Goal: Information Seeking & Learning: Find specific fact

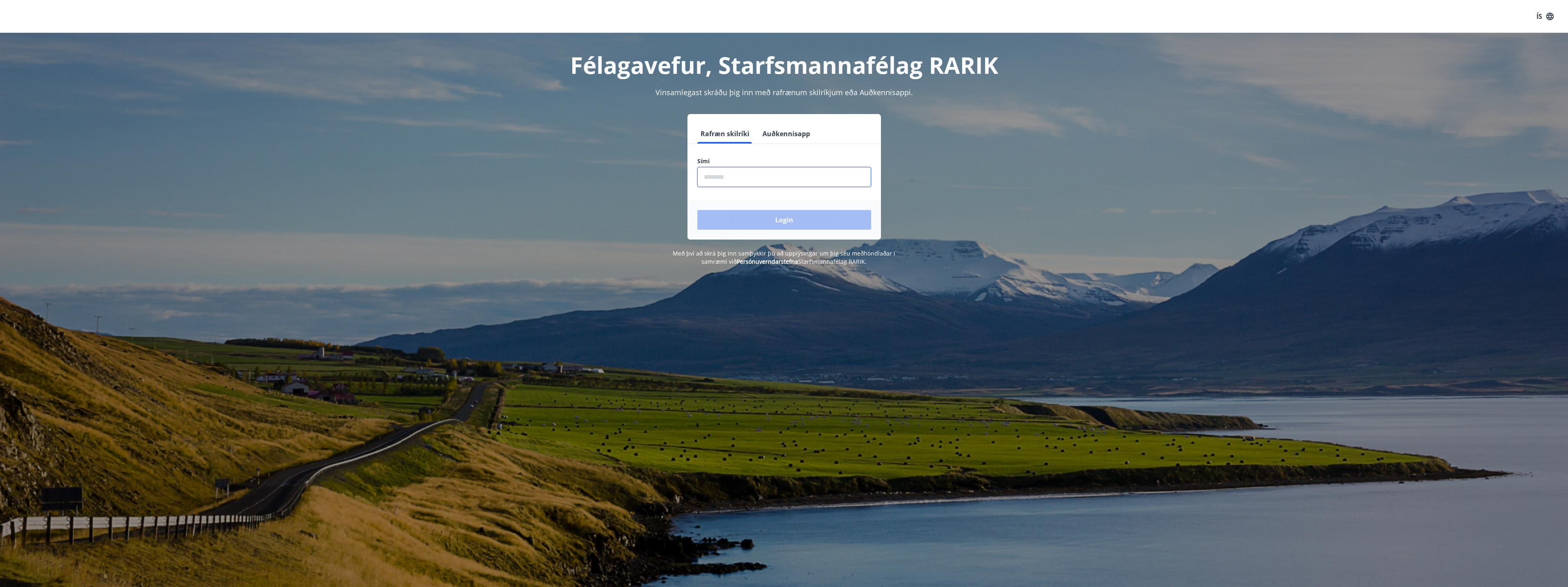
click at [713, 182] on input "phone" at bounding box center [784, 177] width 174 height 20
type input "********"
click at [762, 226] on button "Login" at bounding box center [784, 220] width 174 height 20
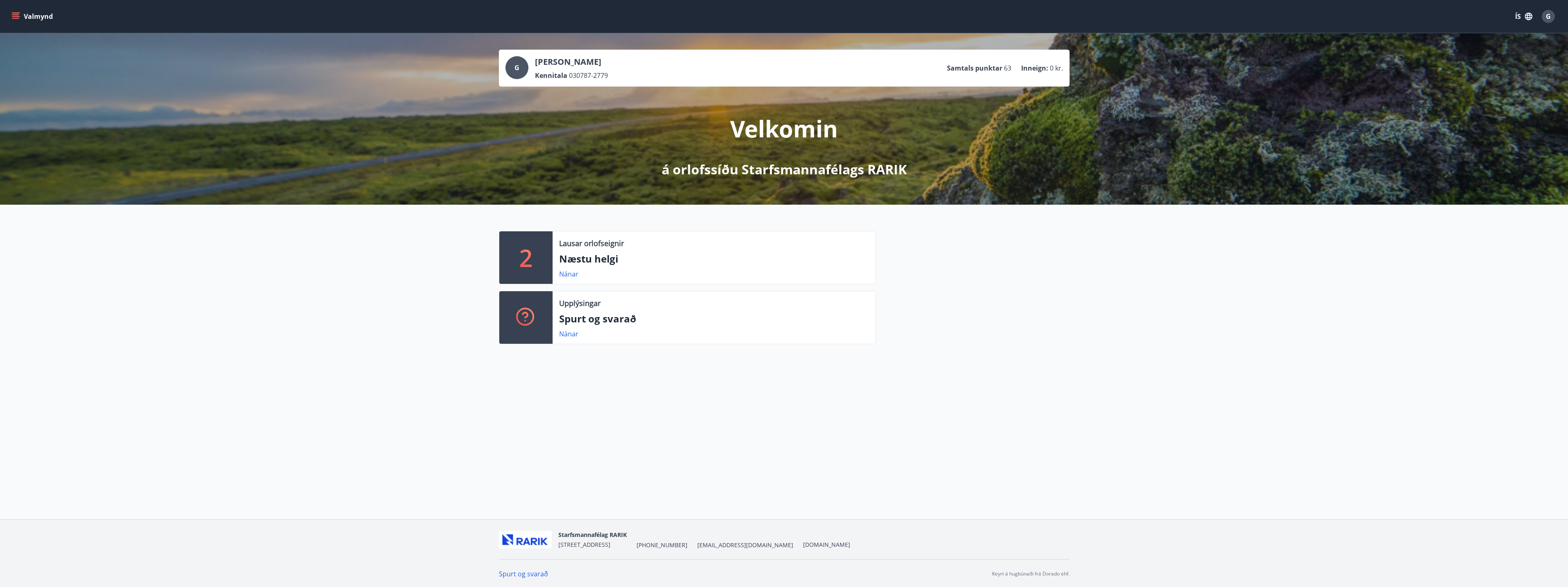
scroll to position [1, 0]
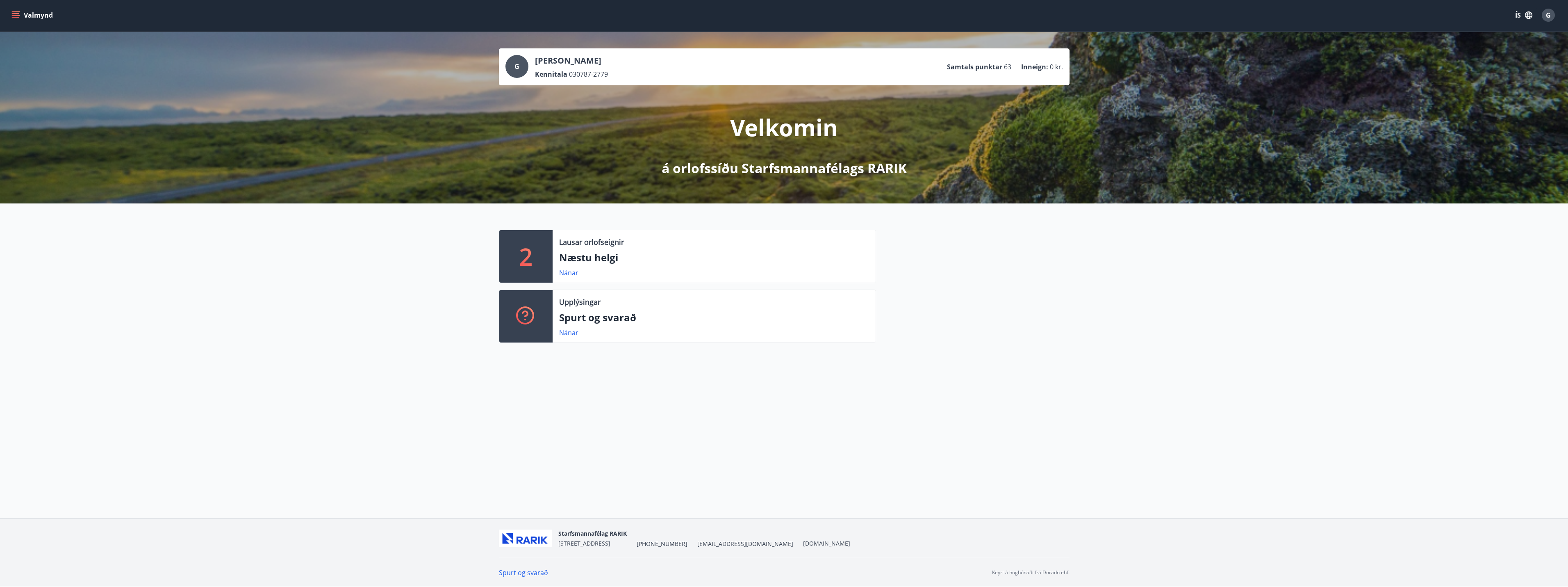
click at [33, 14] on button "Valmynd" at bounding box center [33, 15] width 46 height 15
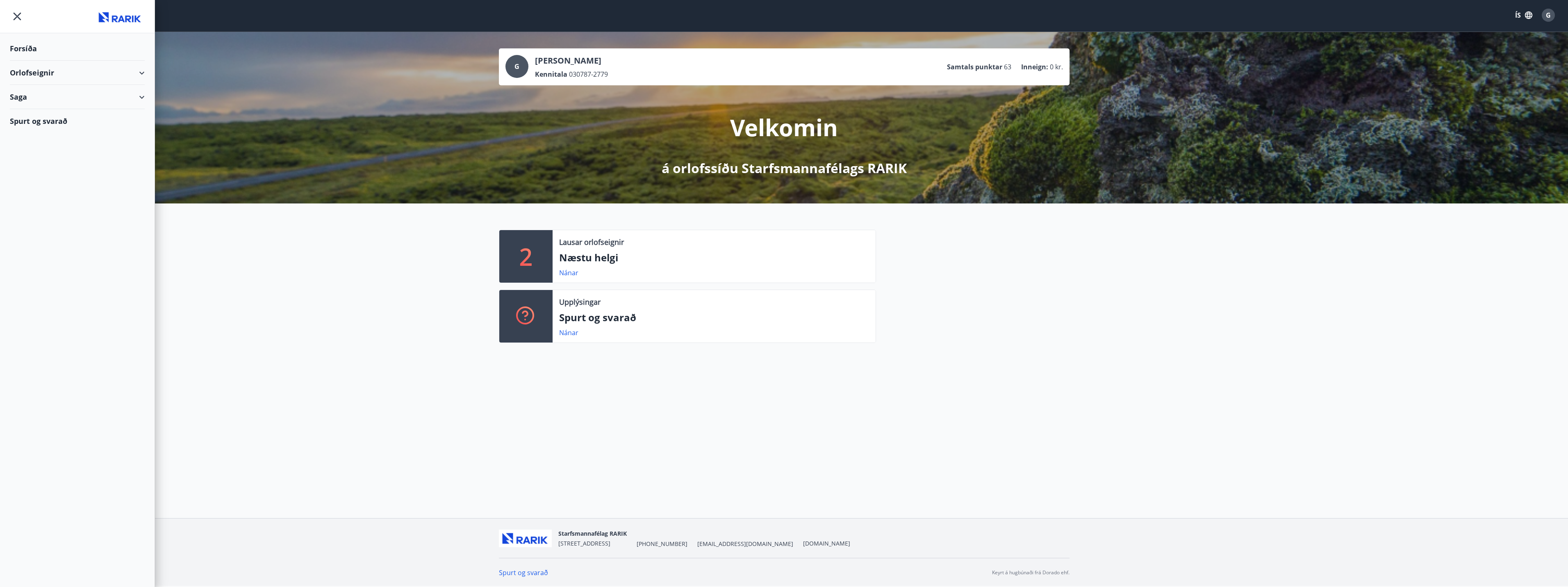
click at [44, 73] on div "Orlofseignir" at bounding box center [77, 73] width 135 height 24
click at [31, 75] on div "Orlofseignir" at bounding box center [77, 73] width 135 height 24
click at [31, 78] on div "Orlofseignir" at bounding box center [77, 73] width 135 height 24
click at [34, 90] on div "Framboð" at bounding box center [77, 94] width 122 height 17
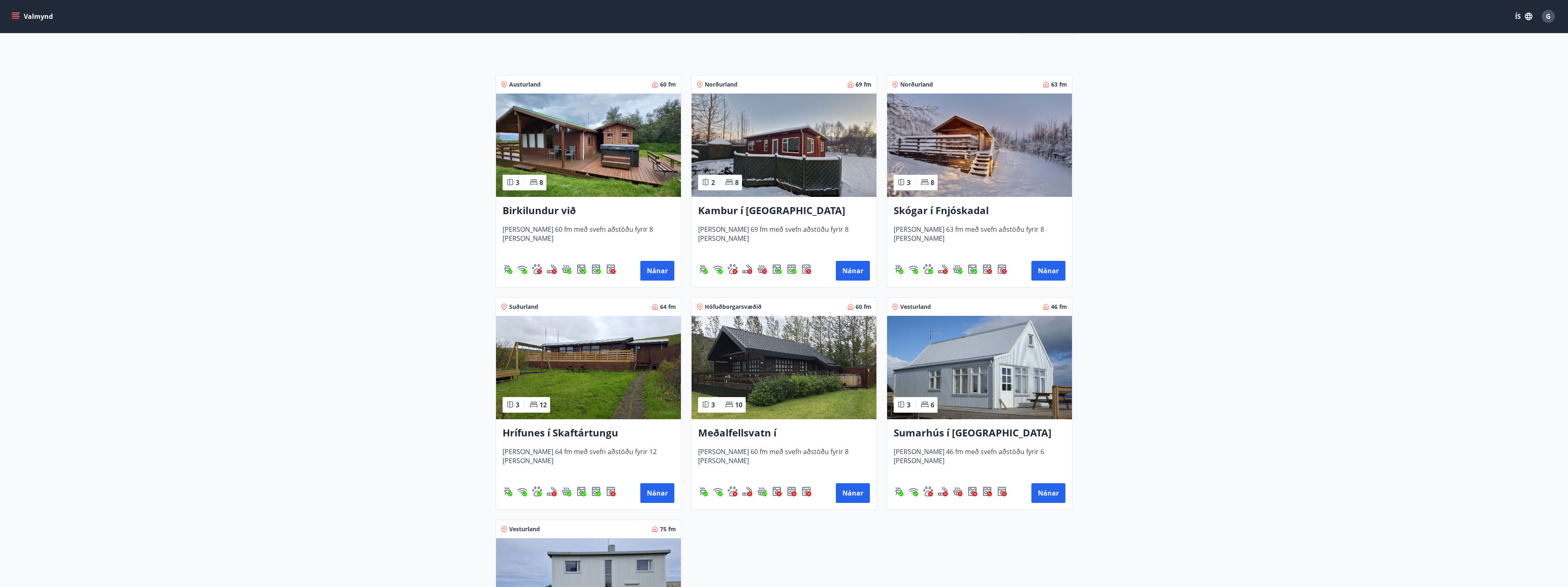
scroll to position [123, 0]
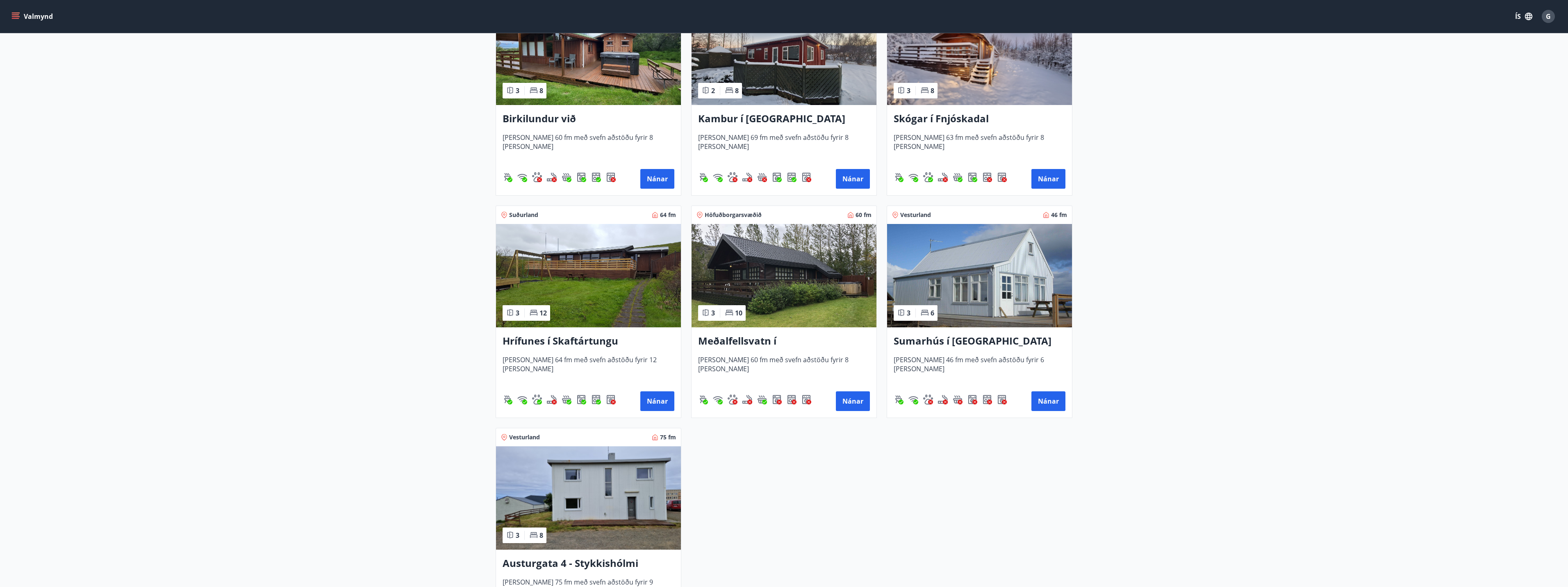
click at [750, 262] on img at bounding box center [784, 275] width 185 height 103
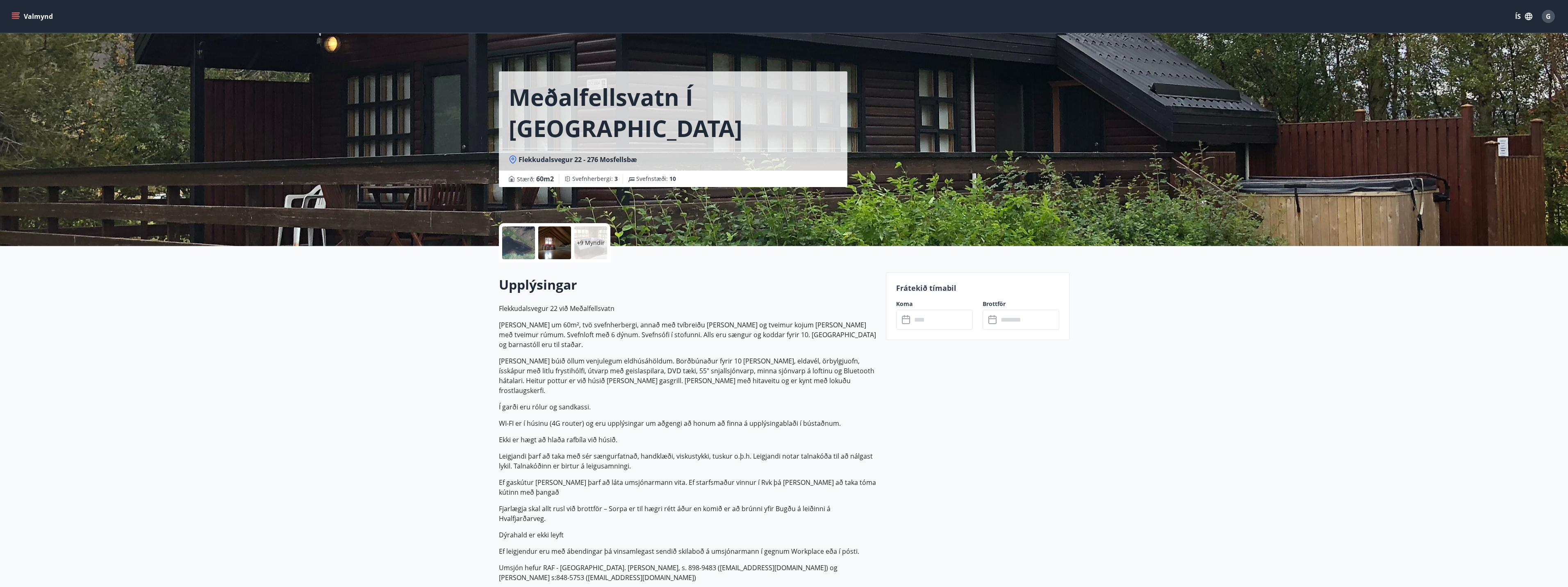
click at [609, 99] on h1 "Meðalfellsvatn í [GEOGRAPHIC_DATA]" at bounding box center [673, 113] width 329 height 62
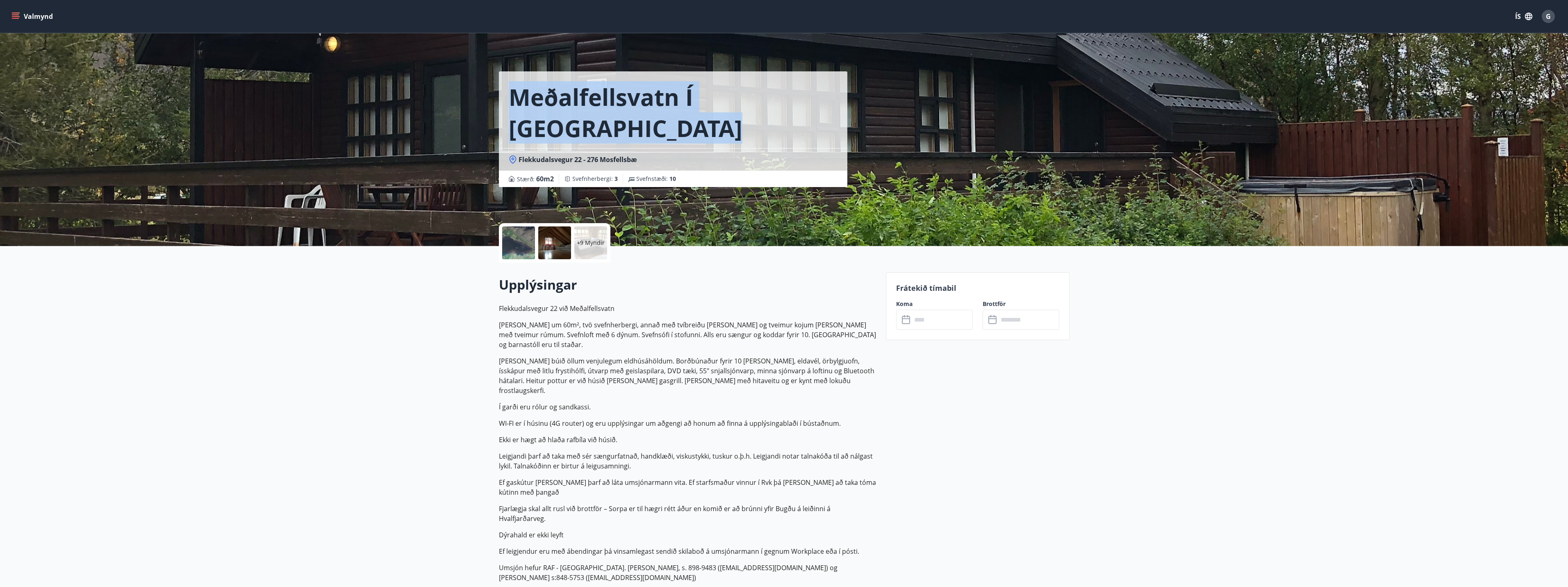
click at [609, 99] on h1 "Meðalfellsvatn í [GEOGRAPHIC_DATA]" at bounding box center [673, 113] width 329 height 62
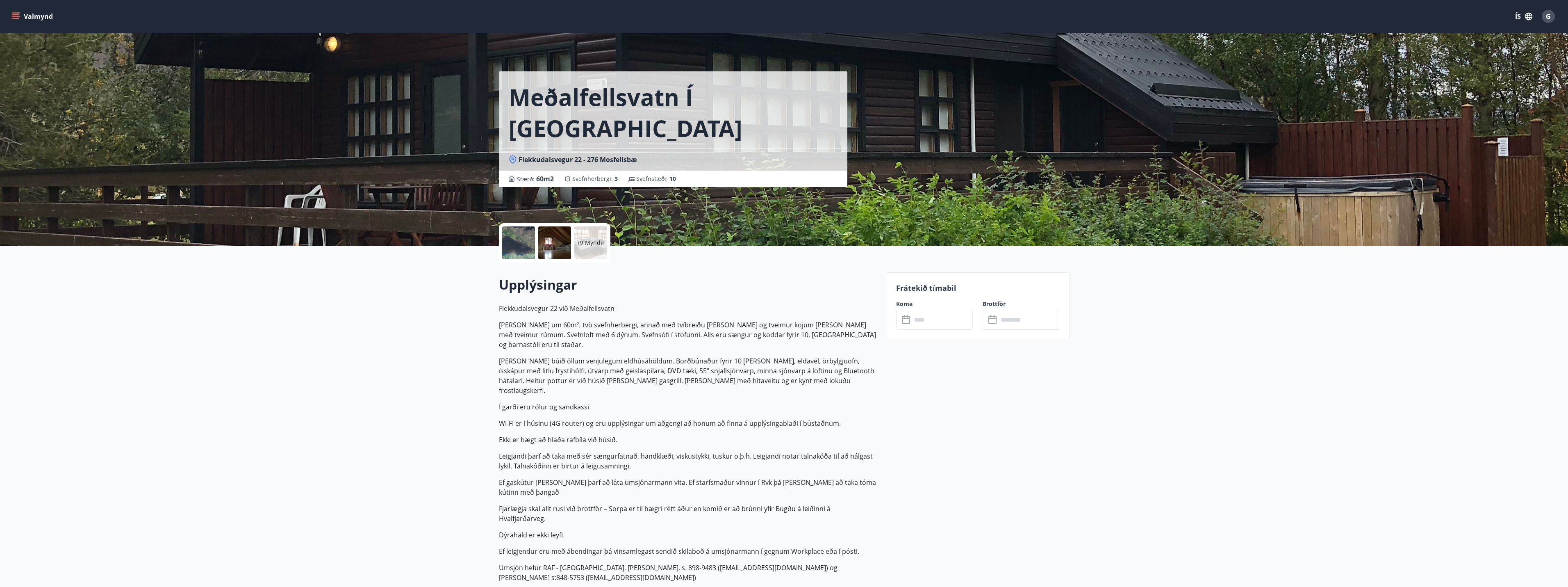
click at [548, 155] on span "Flekkudalsvegur 22 - 276 Mosfellsbæ" at bounding box center [578, 160] width 119 height 9
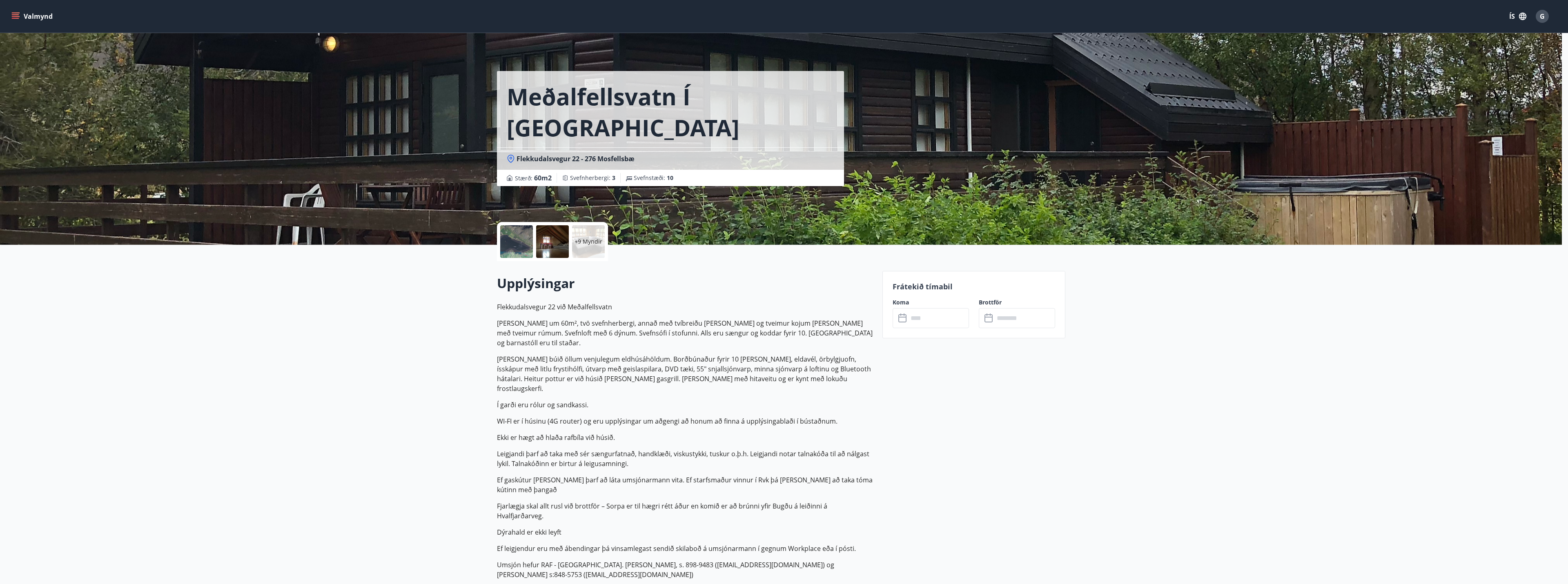
click at [546, 128] on div at bounding box center [784, 292] width 1568 height 584
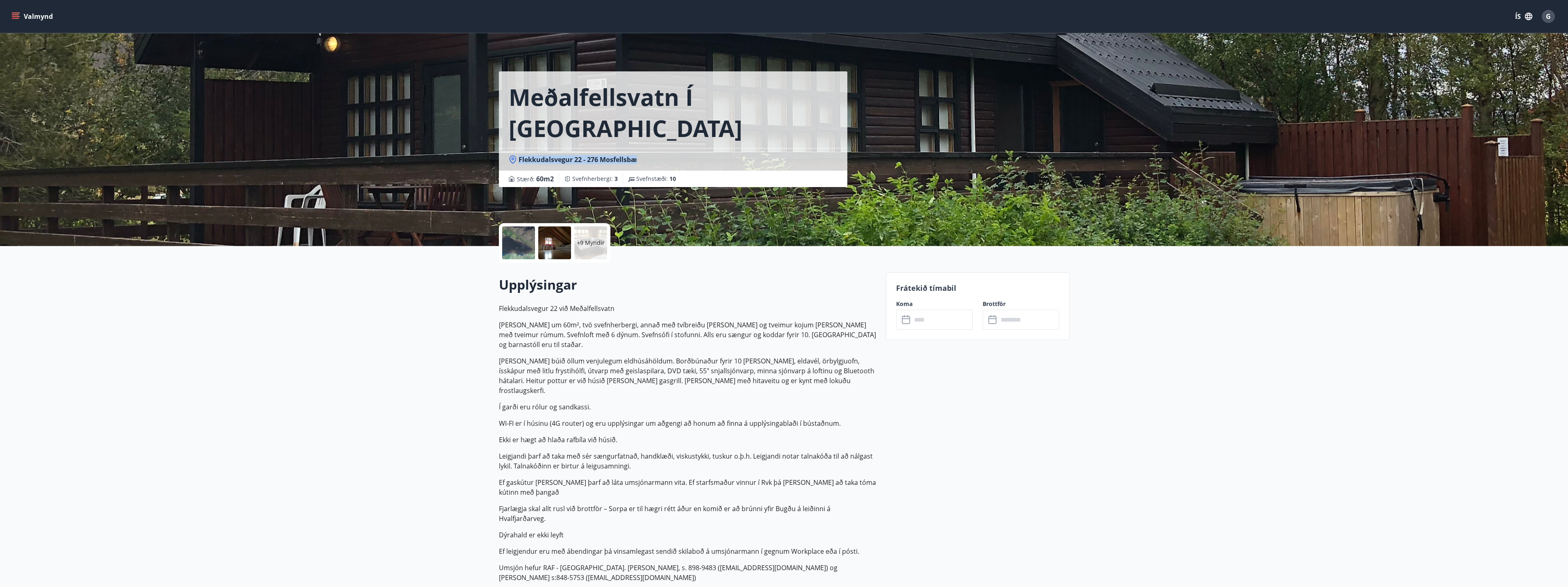
drag, startPoint x: 641, startPoint y: 127, endPoint x: 520, endPoint y: 125, distance: 121.0
click at [520, 155] on div "Flekkudalsvegur 22 - 276 Mosfellsbæ" at bounding box center [673, 160] width 329 height 9
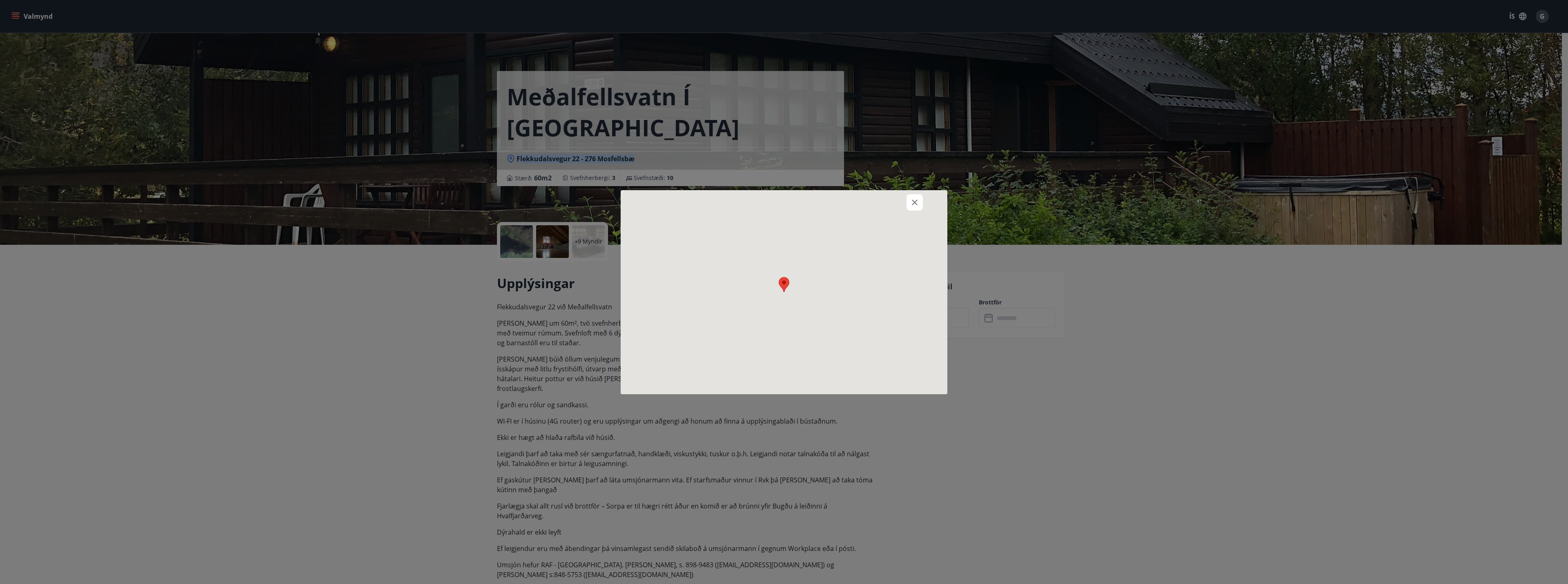
copy span "Flekkudalsvegur 22 - 276 Mosfellsbæ"
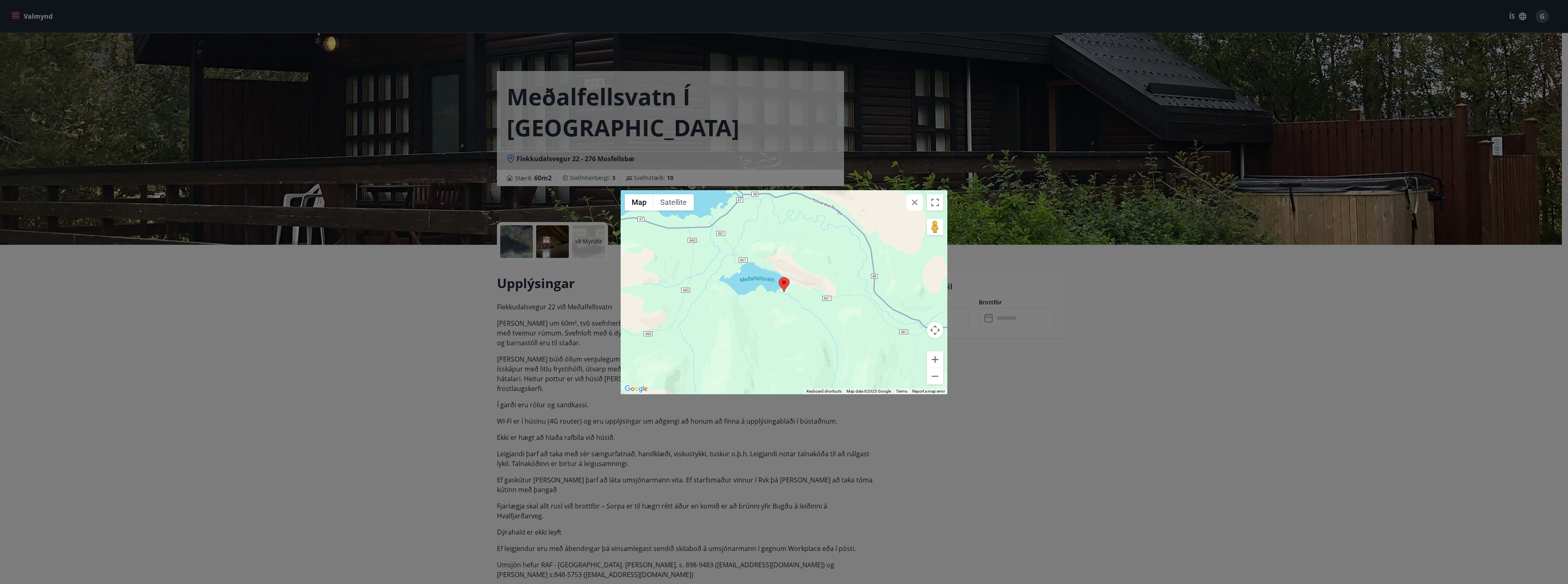
click at [738, 122] on div "← Move left → Move right ↑ Move up ↓ Move down + Zoom in - Zoom out Home Jump l…" at bounding box center [784, 292] width 1568 height 584
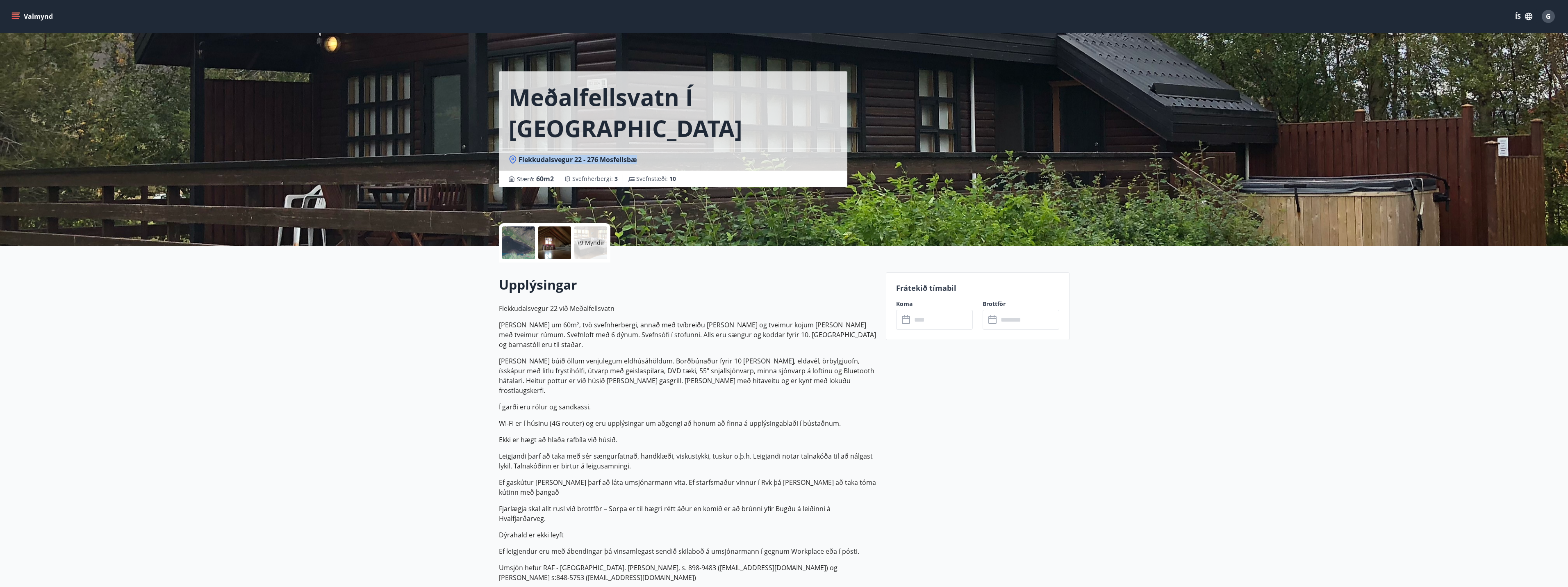
drag, startPoint x: 651, startPoint y: 130, endPoint x: 518, endPoint y: 131, distance: 133.0
click at [518, 155] on div "Flekkudalsvegur 22 - 276 Mosfellsbæ" at bounding box center [673, 160] width 329 height 9
copy span "Flekkudalsvegur 22 - 276 Mosfellsbæ"
